Goal: Check status: Check status

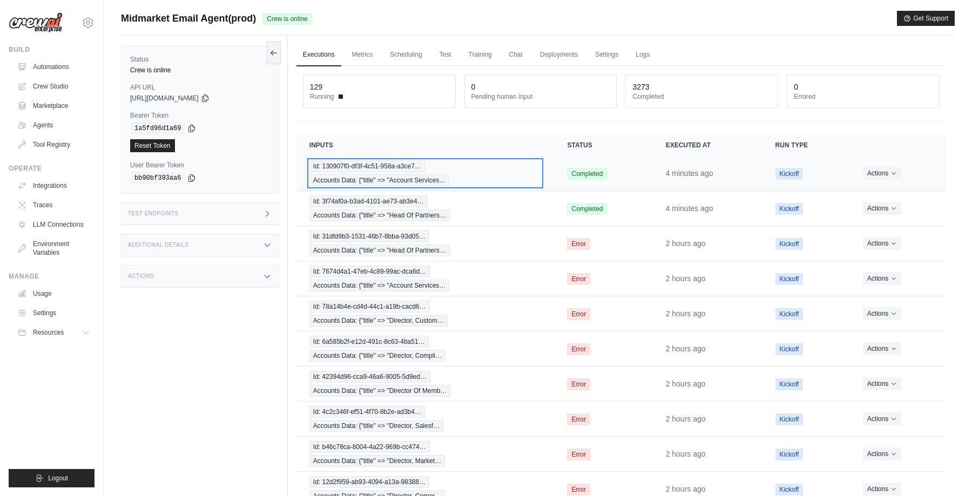
click at [497, 170] on div "Id: 130907f0-df3f-4c51-958a-a3ce7… Accounts Data: {"title" => "Account Services…" at bounding box center [426, 173] width 232 height 26
